Goal: Navigation & Orientation: Find specific page/section

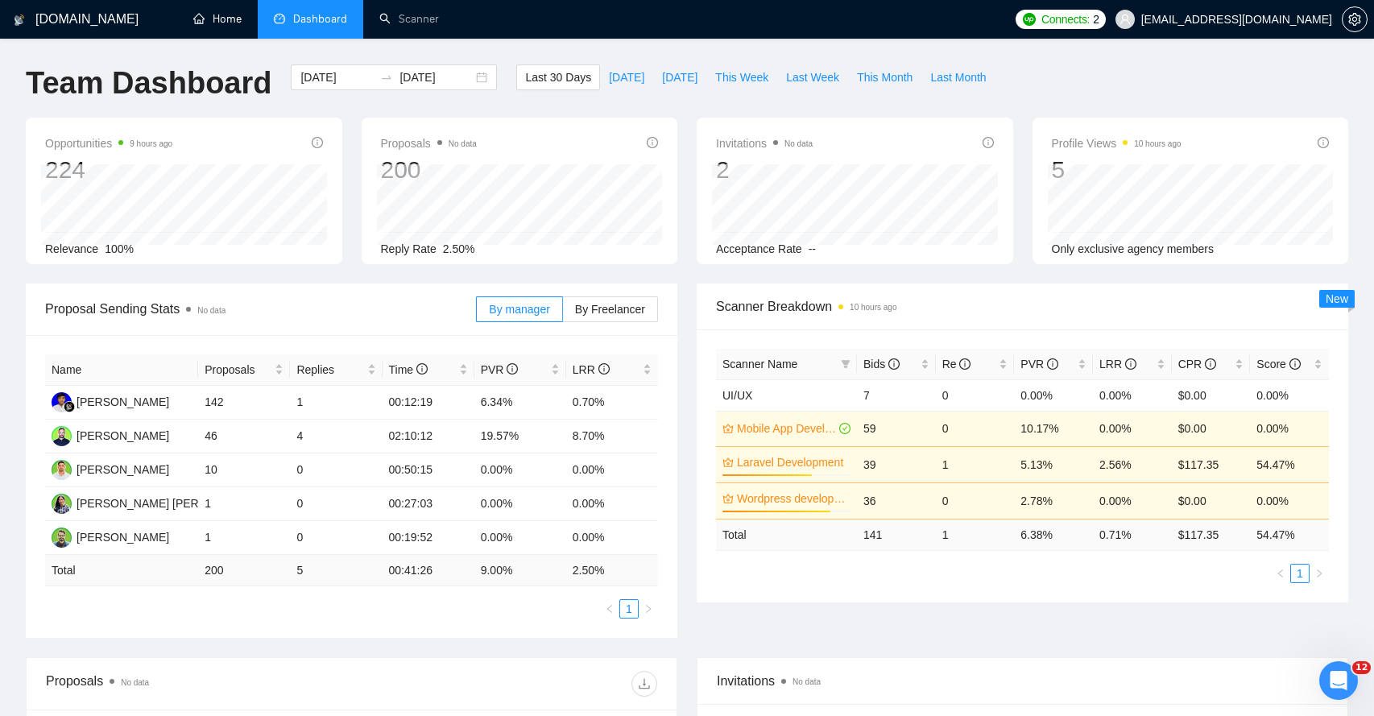
click at [224, 26] on link "Home" at bounding box center [217, 19] width 48 height 14
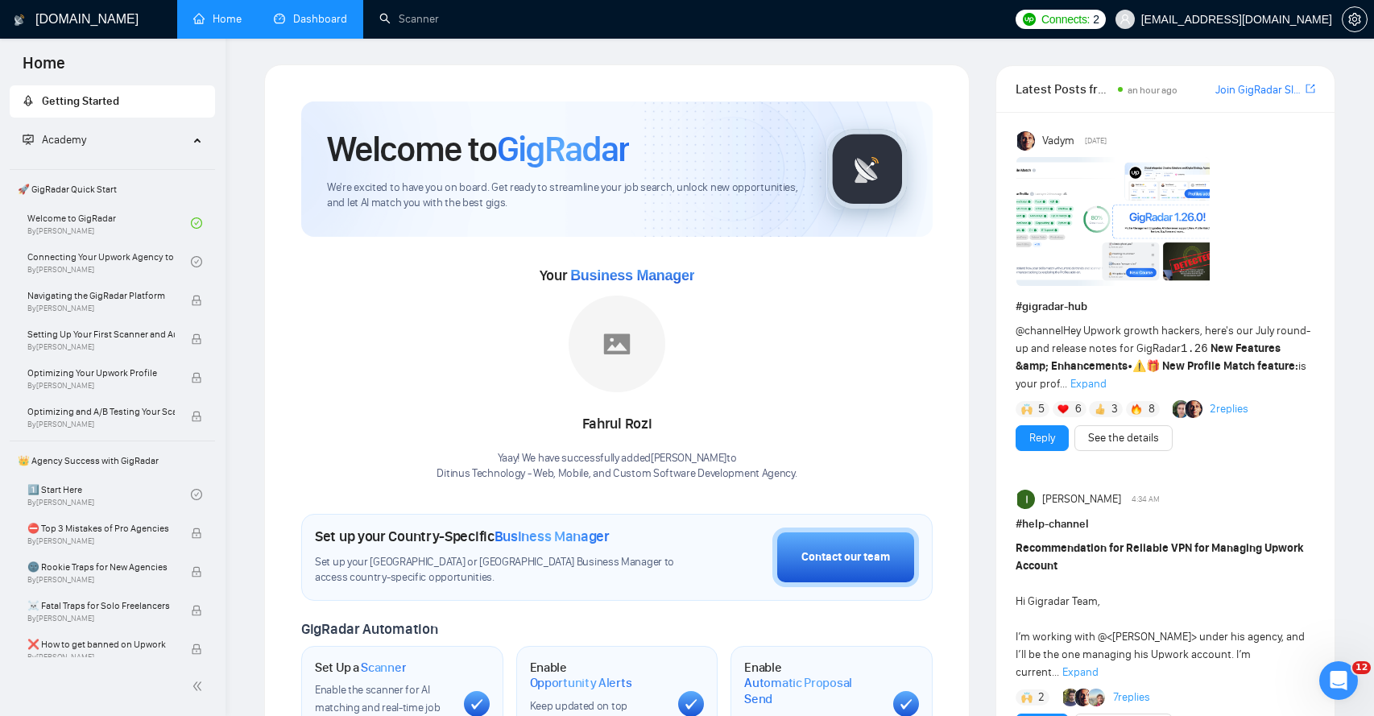
click at [287, 23] on link "Dashboard" at bounding box center [310, 19] width 73 height 14
